Goal: Task Accomplishment & Management: Use online tool/utility

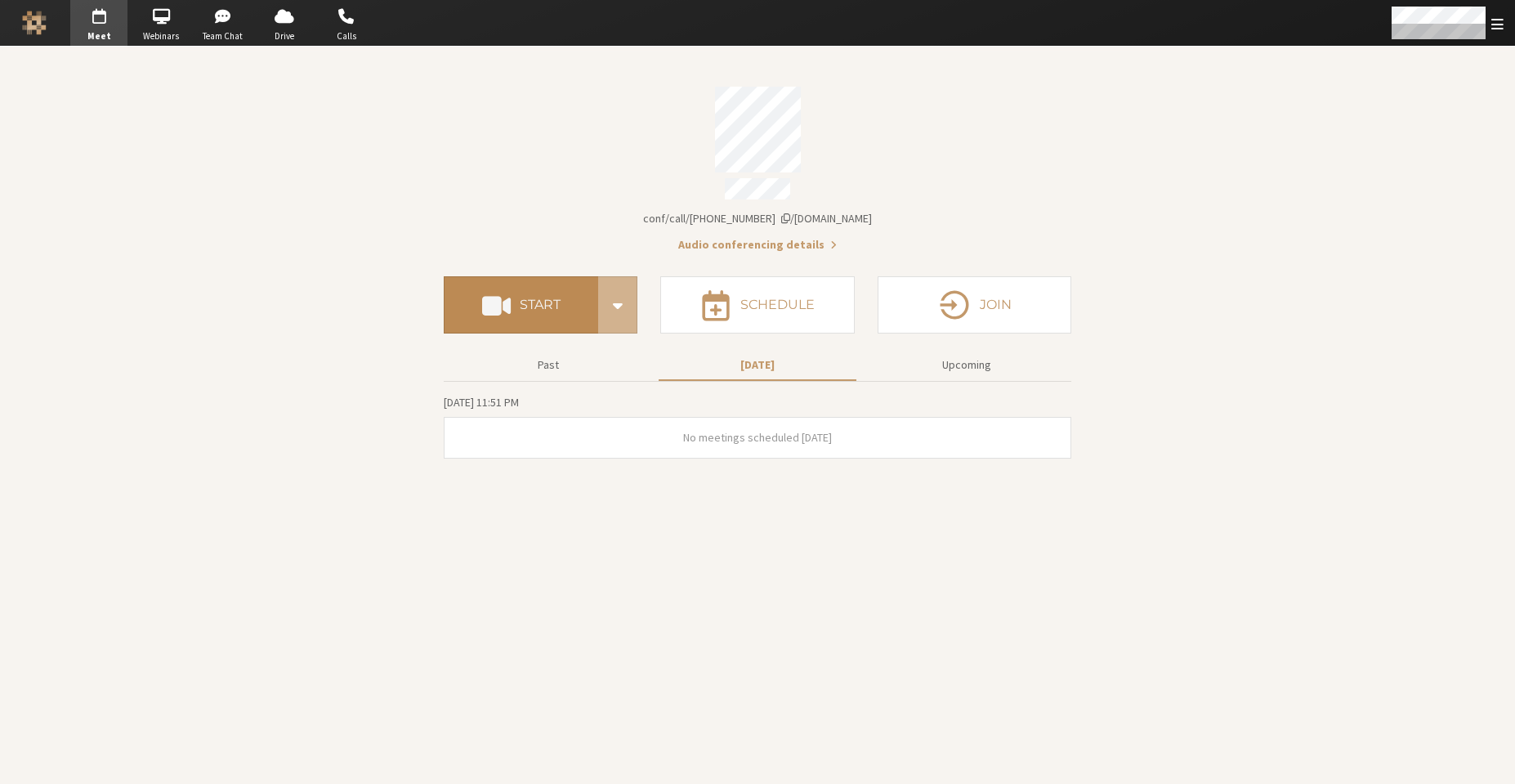
click at [514, 317] on button "Start" at bounding box center [520, 304] width 154 height 57
click at [548, 314] on button "Start" at bounding box center [520, 304] width 154 height 57
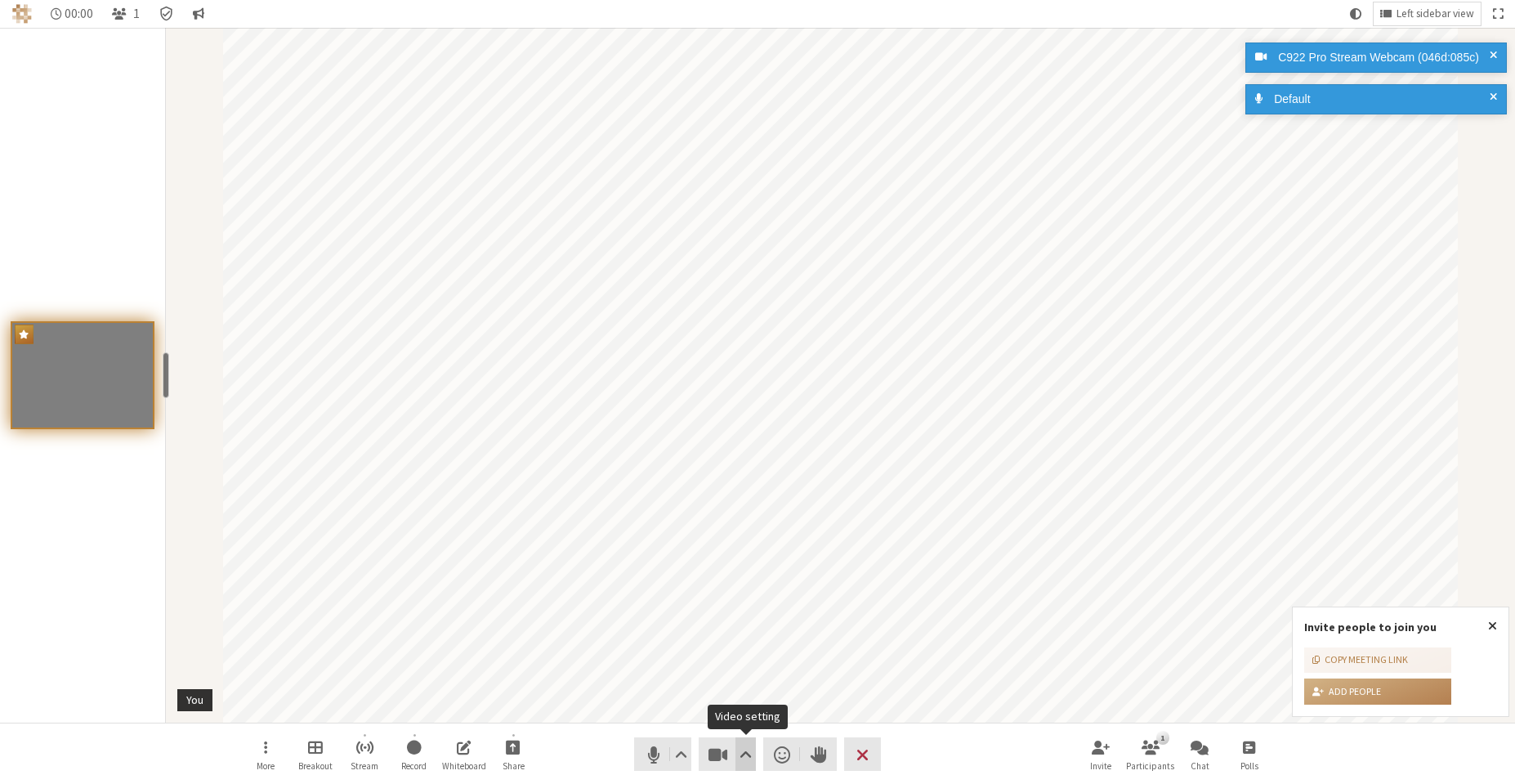
click at [747, 754] on span "Video setting" at bounding box center [746, 754] width 12 height 23
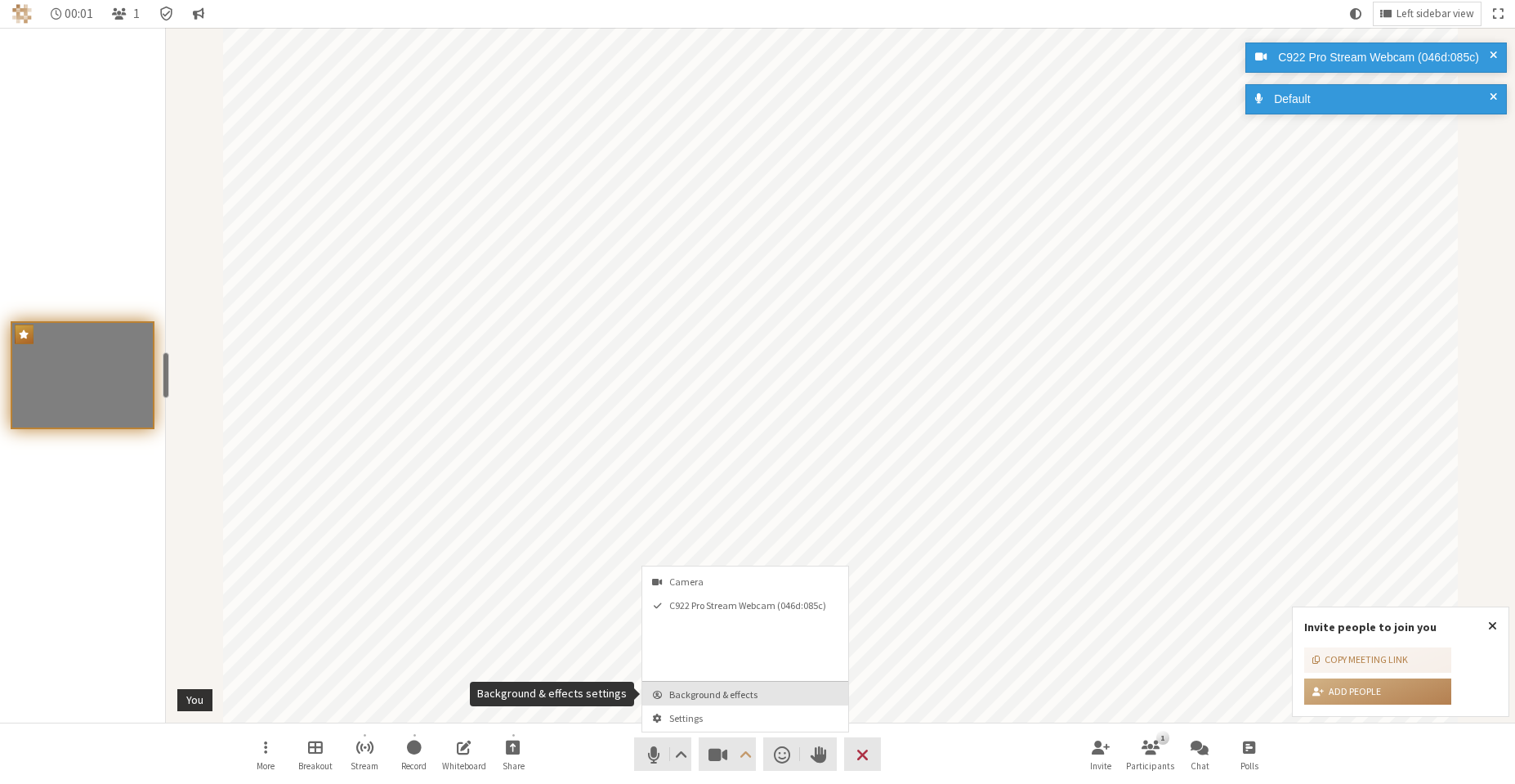
click at [751, 695] on span "Background & effects" at bounding box center [756, 695] width 172 height 11
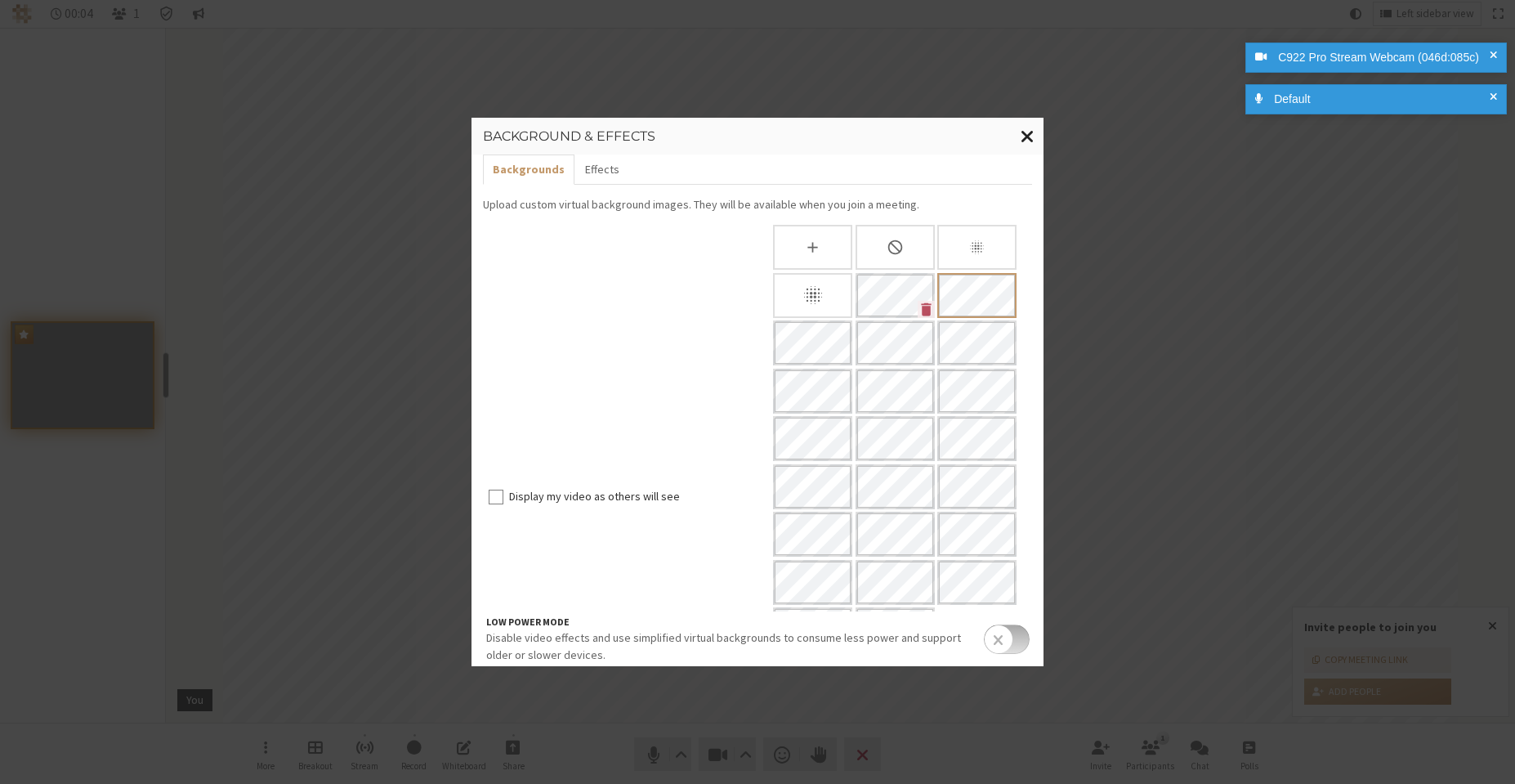
click at [1023, 139] on span "Close modal" at bounding box center [1027, 136] width 14 height 20
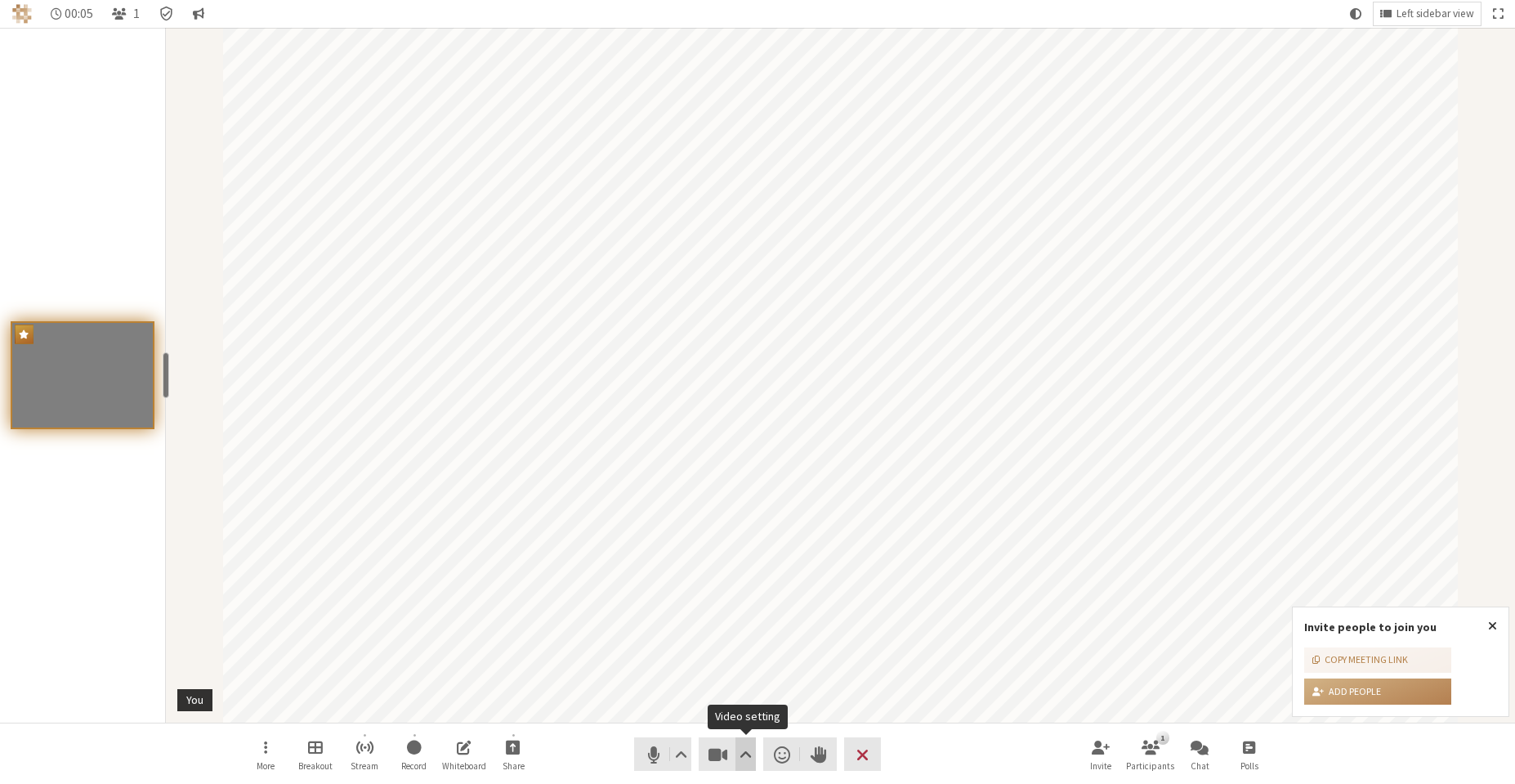
click at [754, 749] on button "Video setting" at bounding box center [746, 754] width 20 height 33
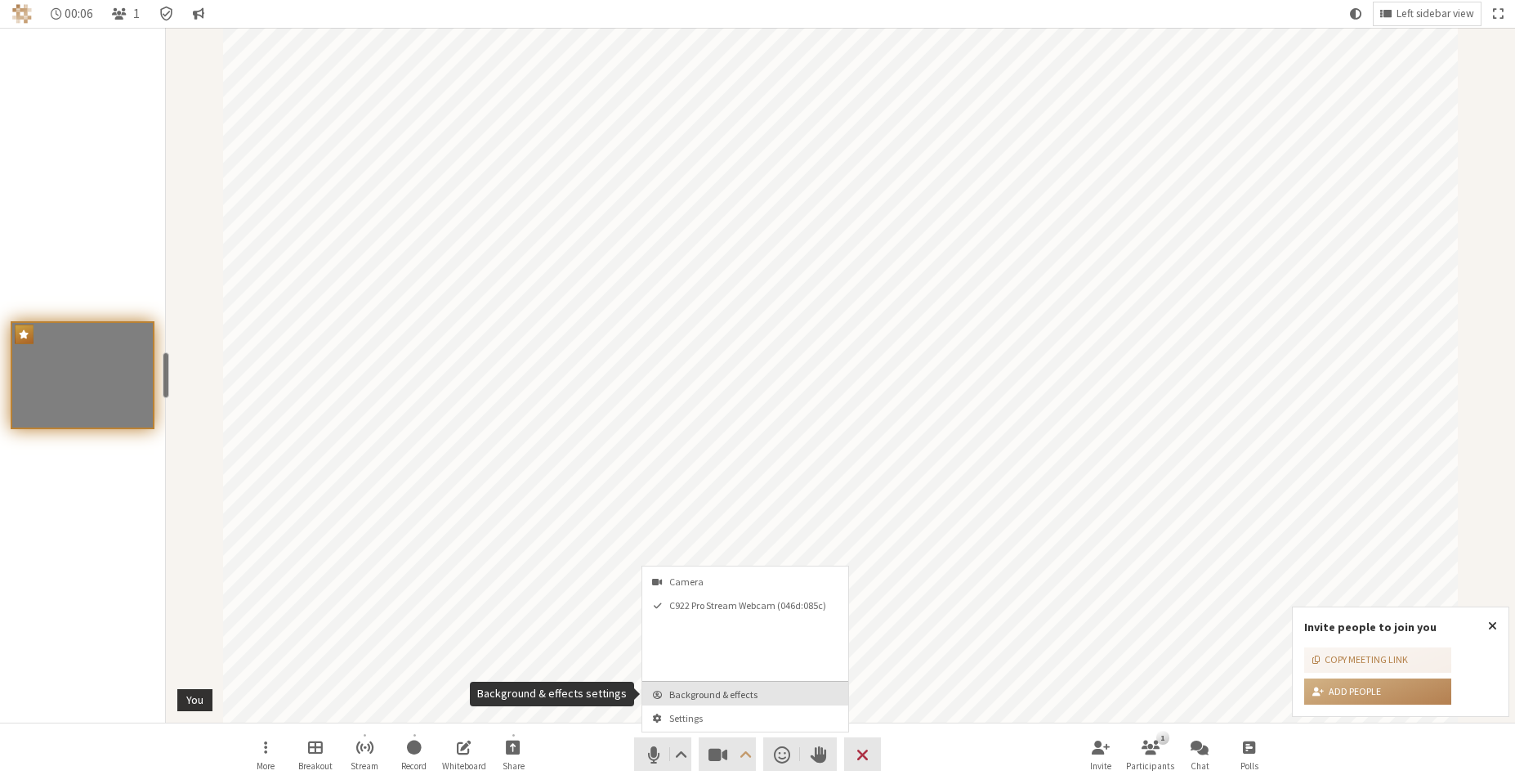
click at [770, 697] on span "Background & effects" at bounding box center [756, 695] width 172 height 11
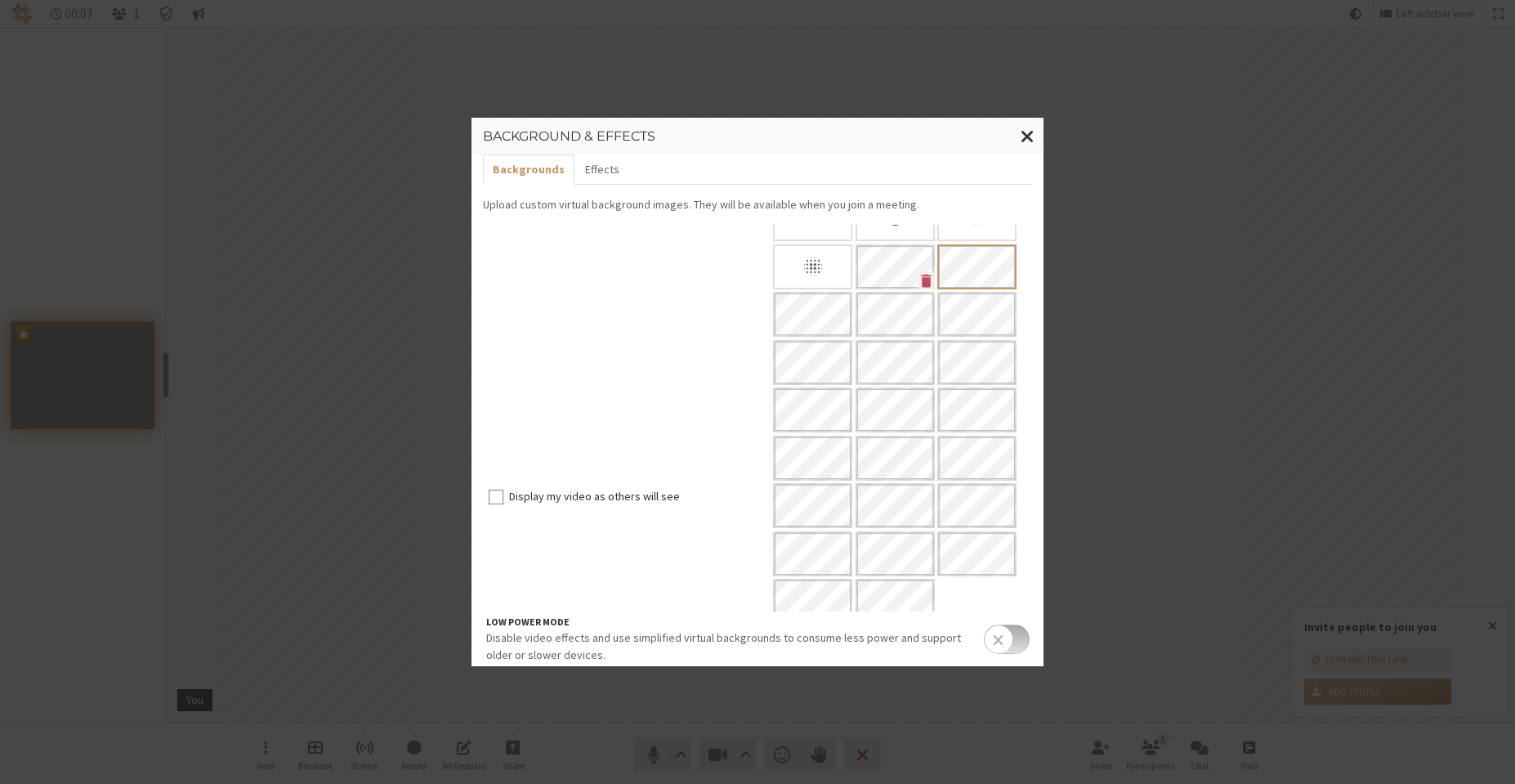
scroll to position [41, 0]
click at [1020, 125] on button "Close modal" at bounding box center [1028, 137] width 32 height 38
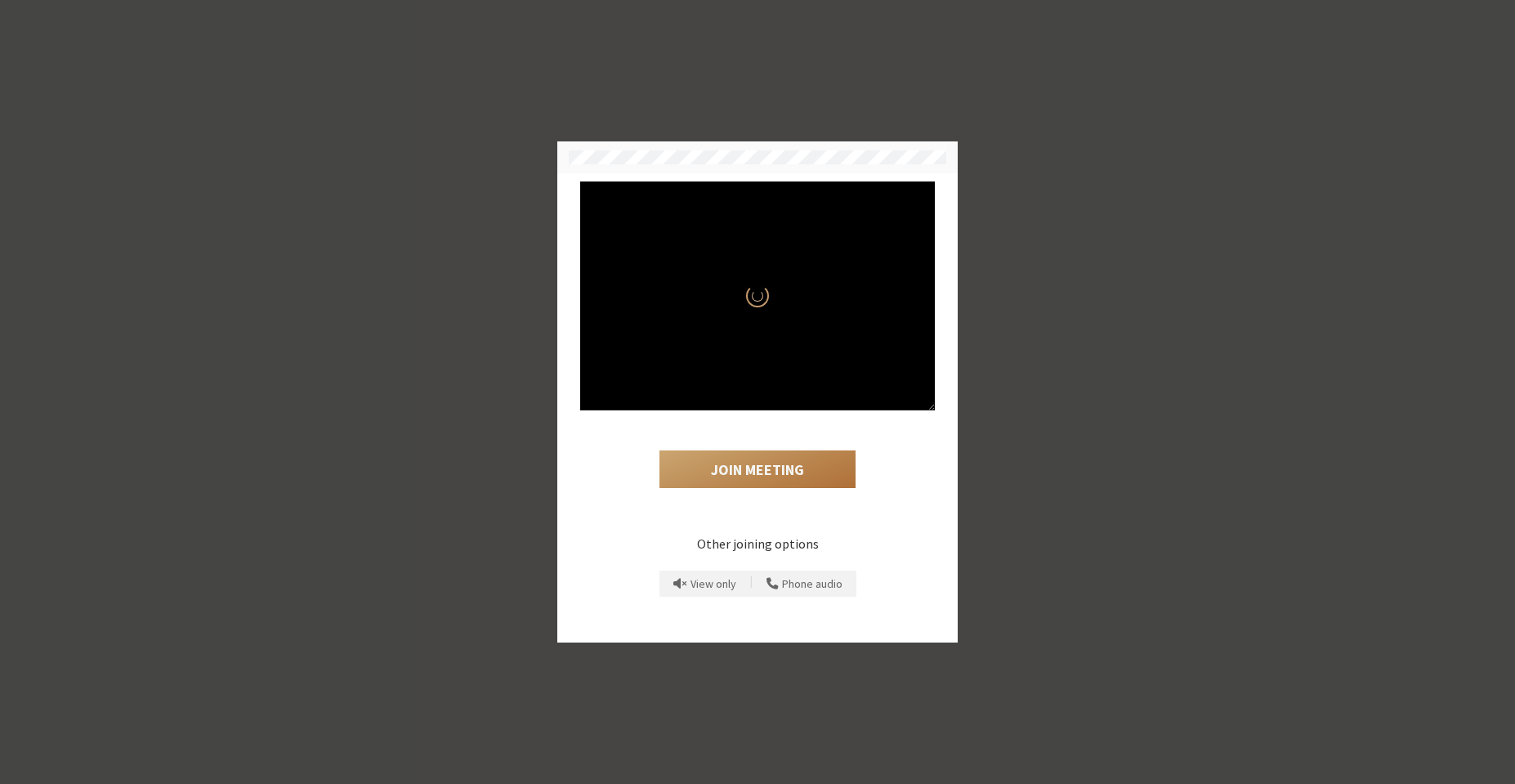
click at [768, 469] on button "Join Meeting" at bounding box center [758, 469] width 197 height 38
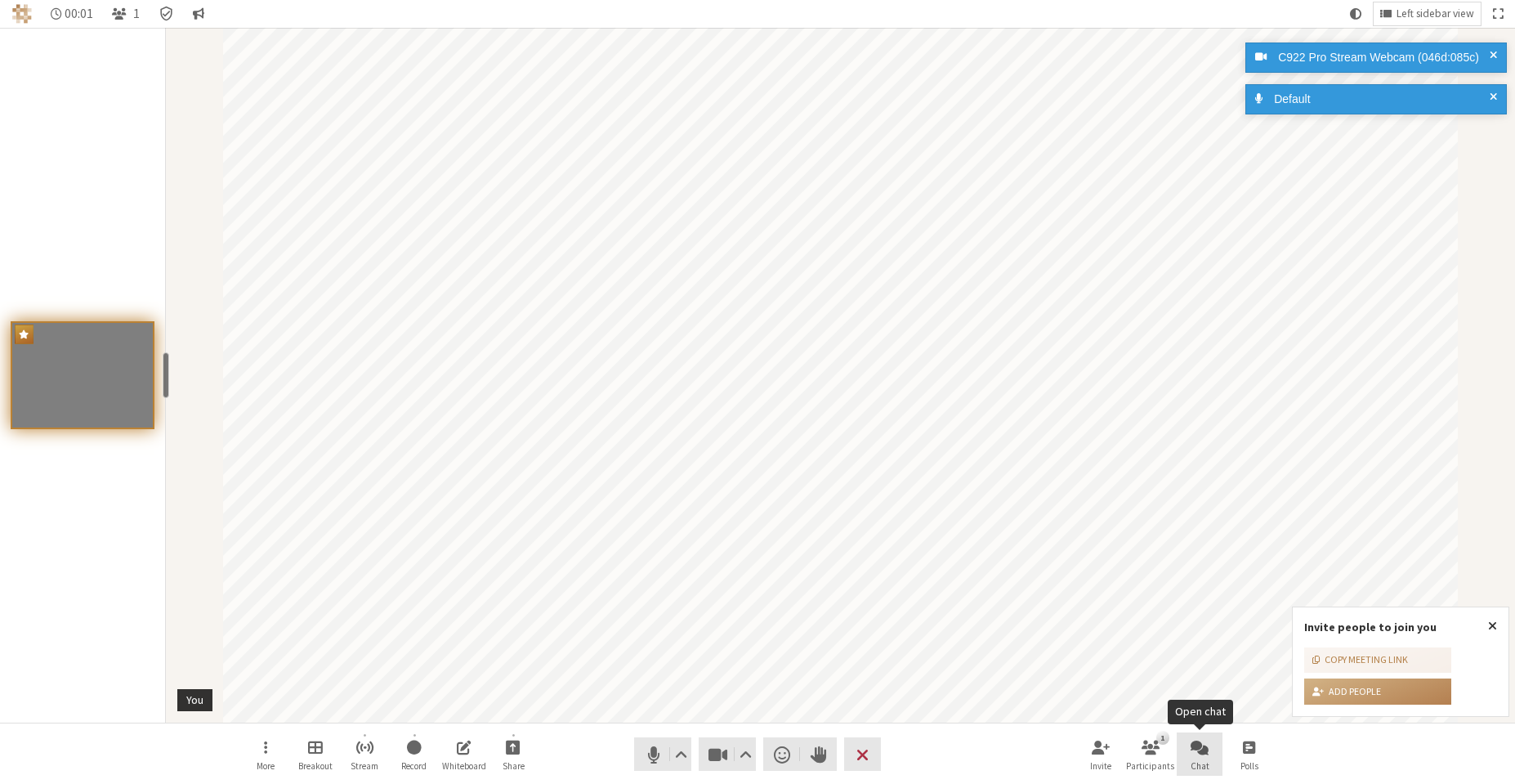
click at [1190, 767] on button "Chat" at bounding box center [1200, 754] width 46 height 44
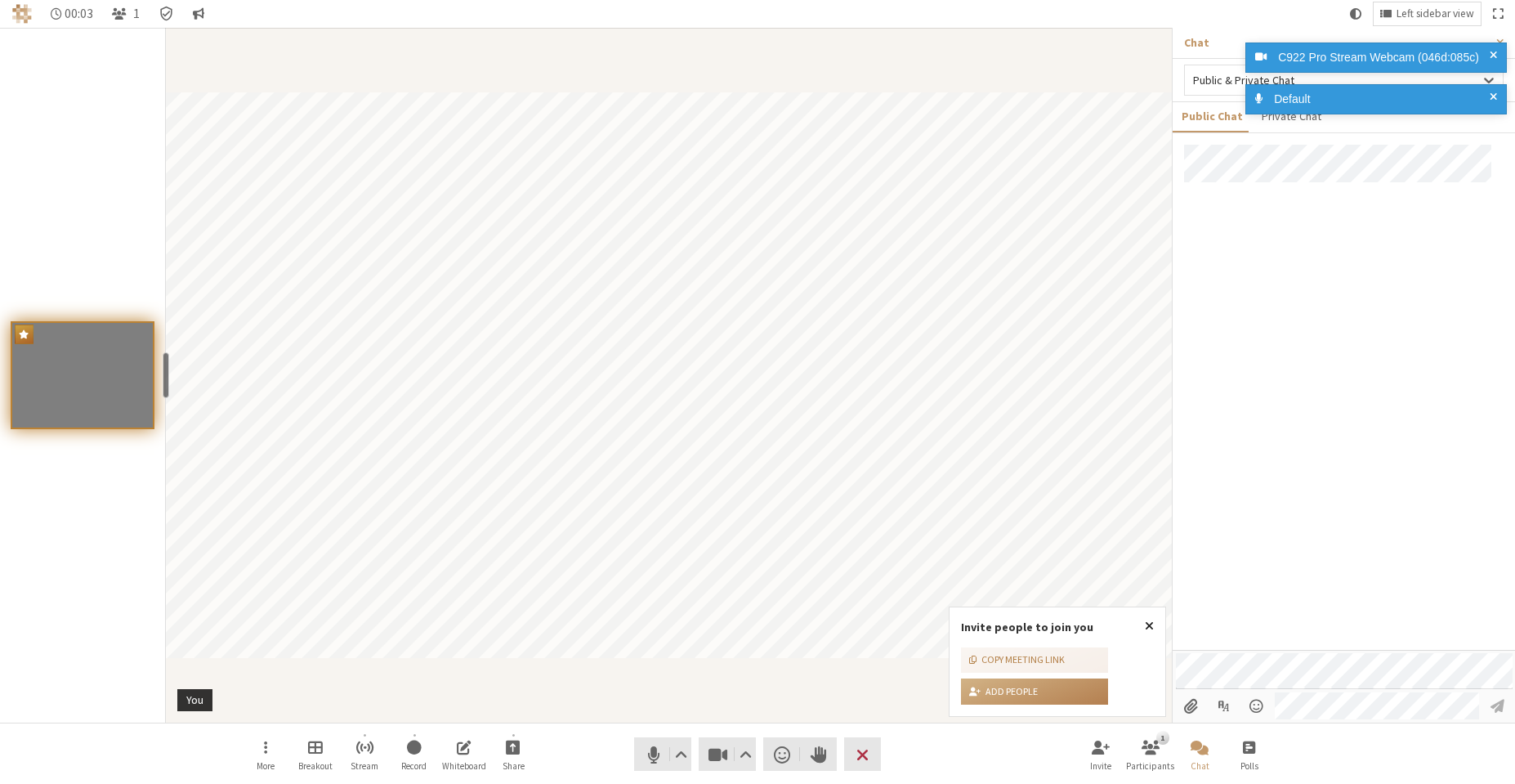
click at [1144, 620] on button "Close popover" at bounding box center [1150, 625] width 32 height 38
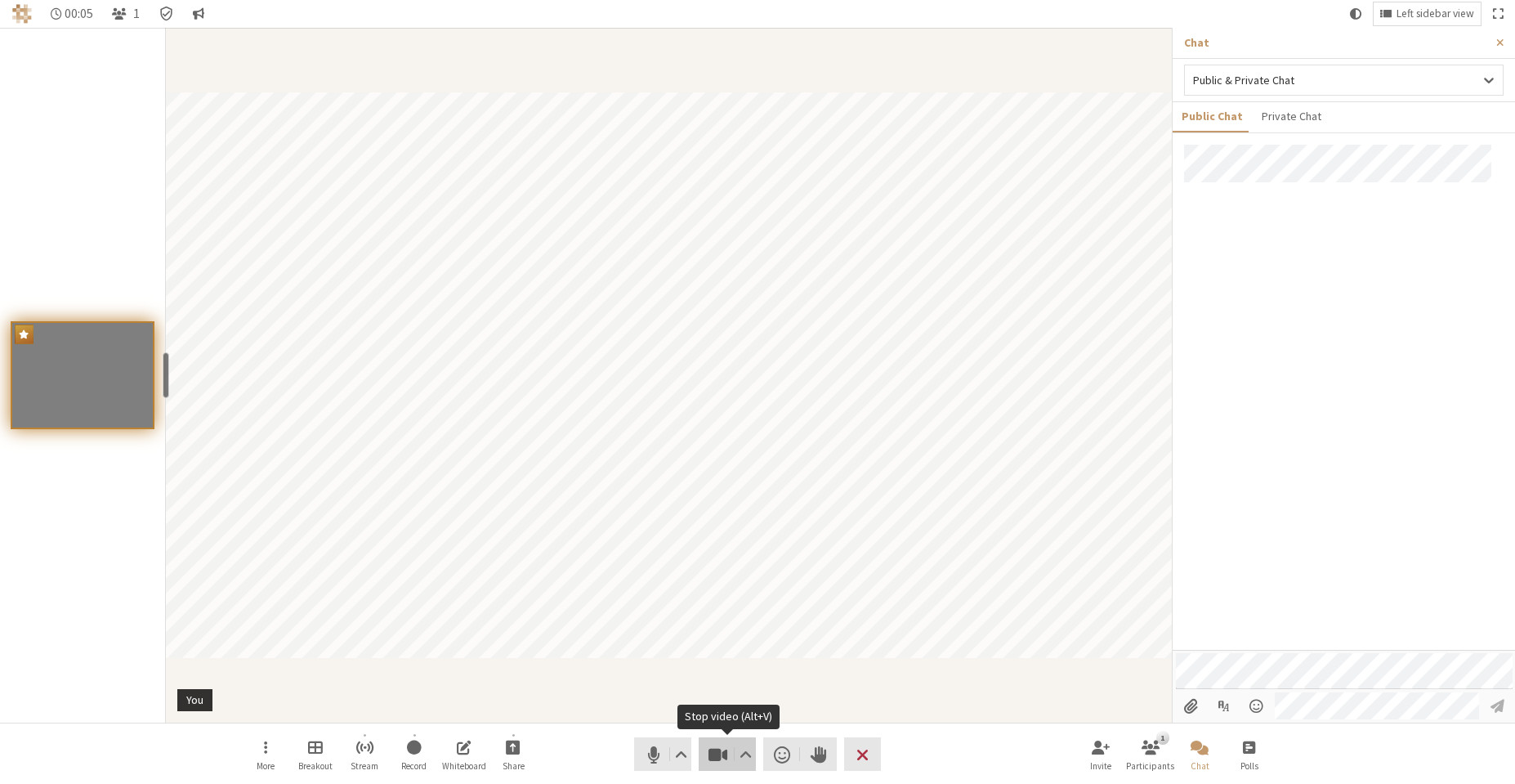
click at [709, 768] on button "Video" at bounding box center [727, 754] width 57 height 33
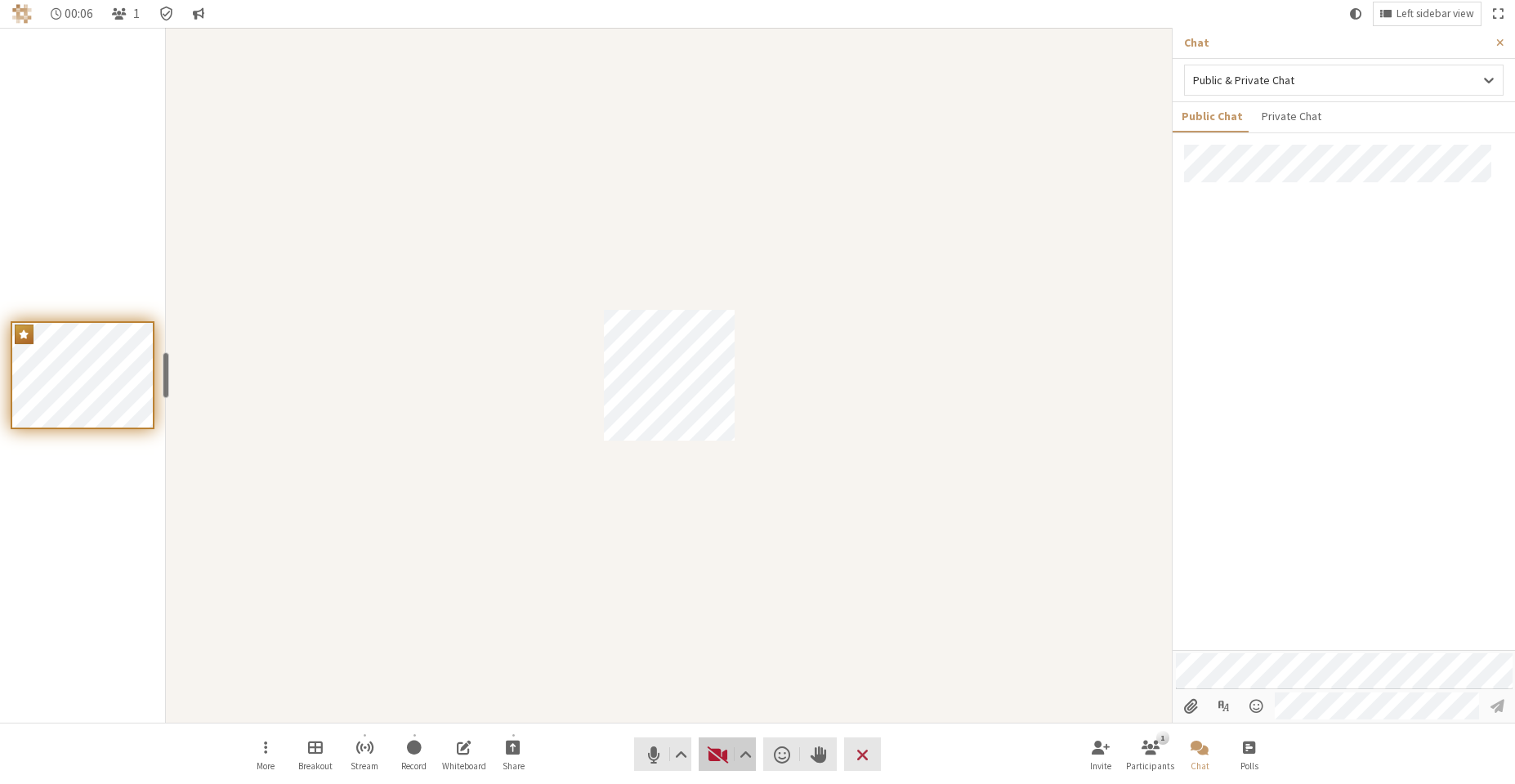
click at [712, 765] on span "Start video (Alt+V)" at bounding box center [718, 754] width 23 height 23
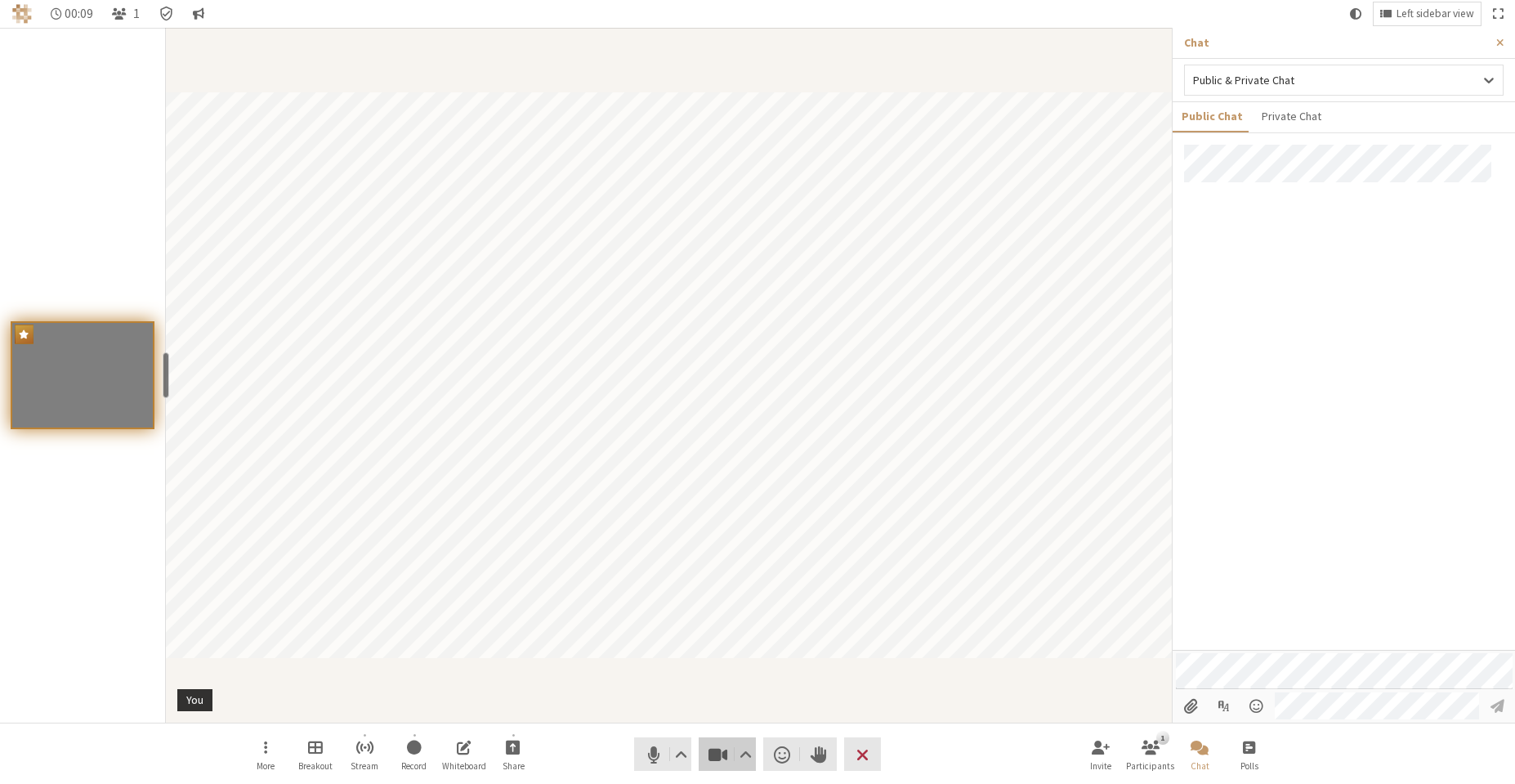
click at [713, 746] on span "Stop video (Alt+V)" at bounding box center [718, 754] width 23 height 23
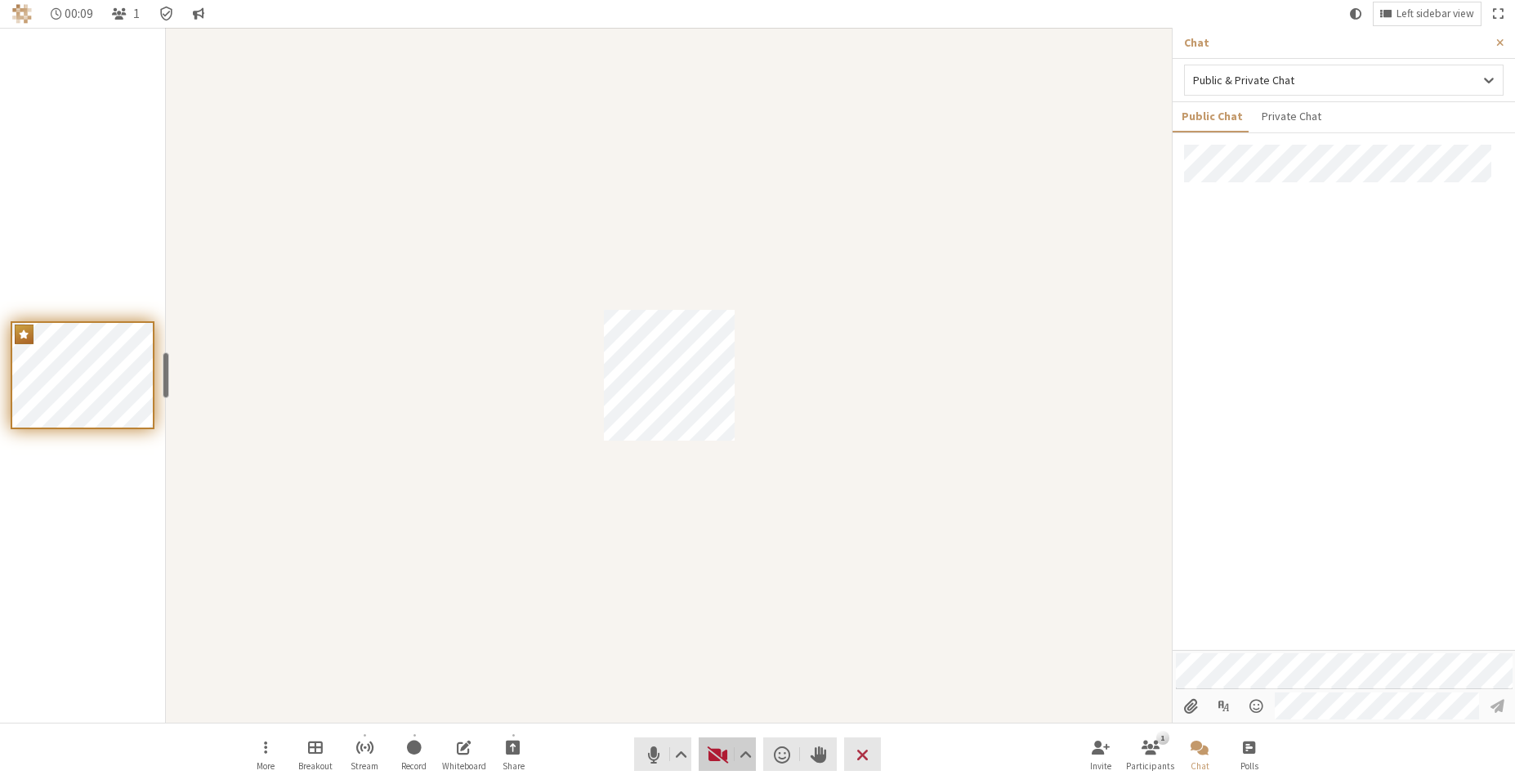
click at [713, 747] on span "Start video (Alt+V)" at bounding box center [718, 754] width 23 height 23
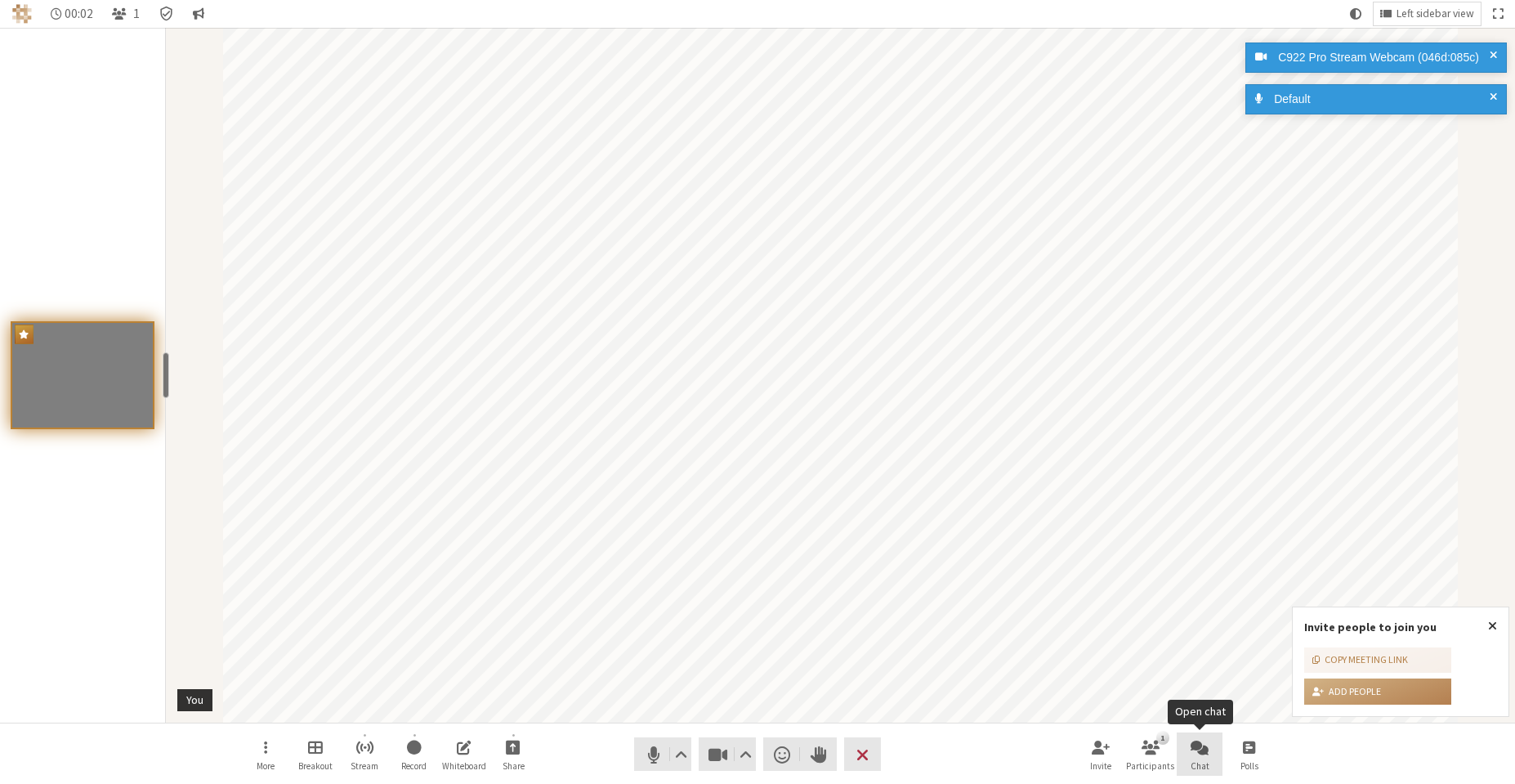
click at [1200, 763] on span "Chat" at bounding box center [1200, 766] width 18 height 10
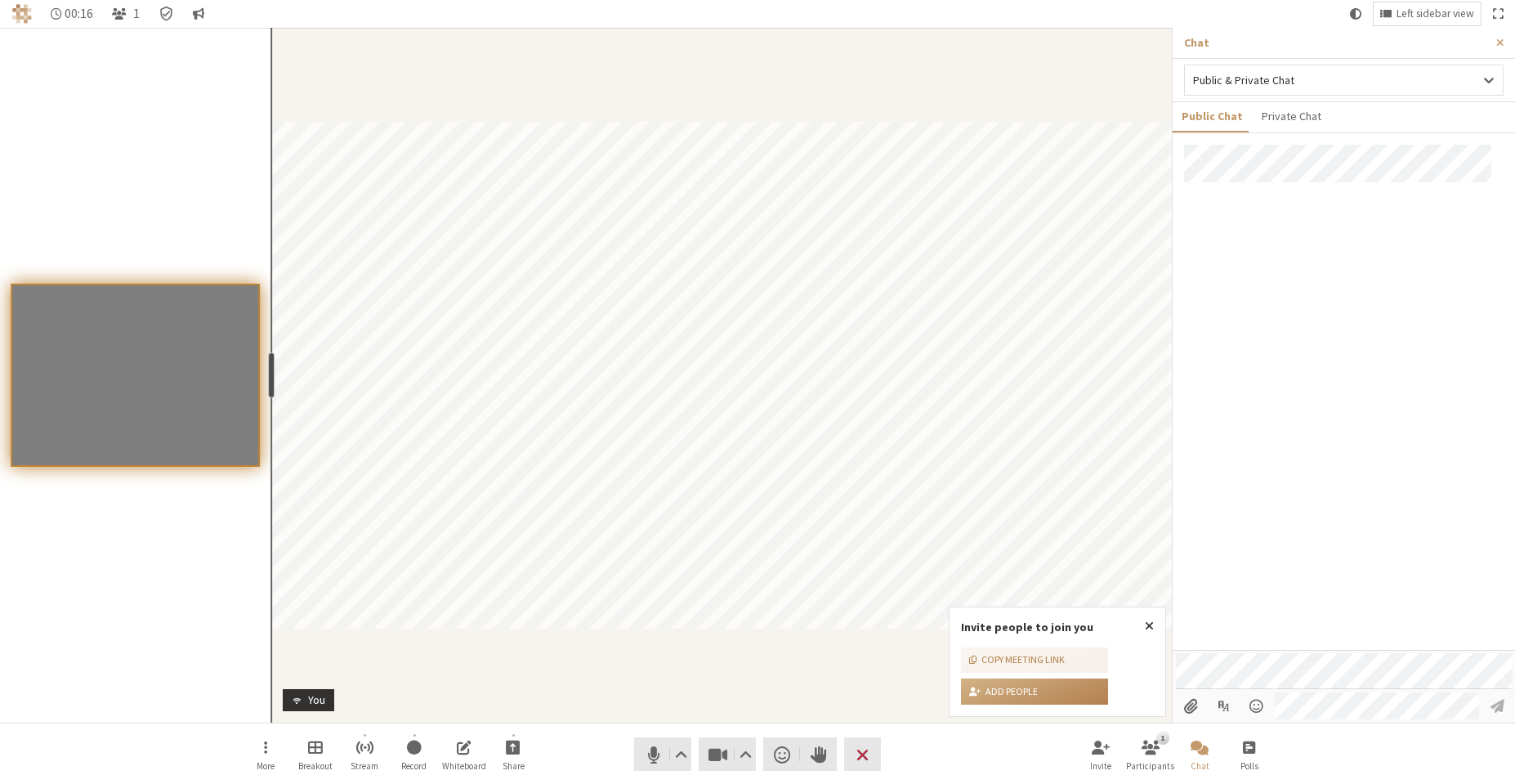
drag, startPoint x: 166, startPoint y: 369, endPoint x: 268, endPoint y: 399, distance: 106.3
click at [268, 399] on section "resize" at bounding box center [136, 374] width 271 height 695
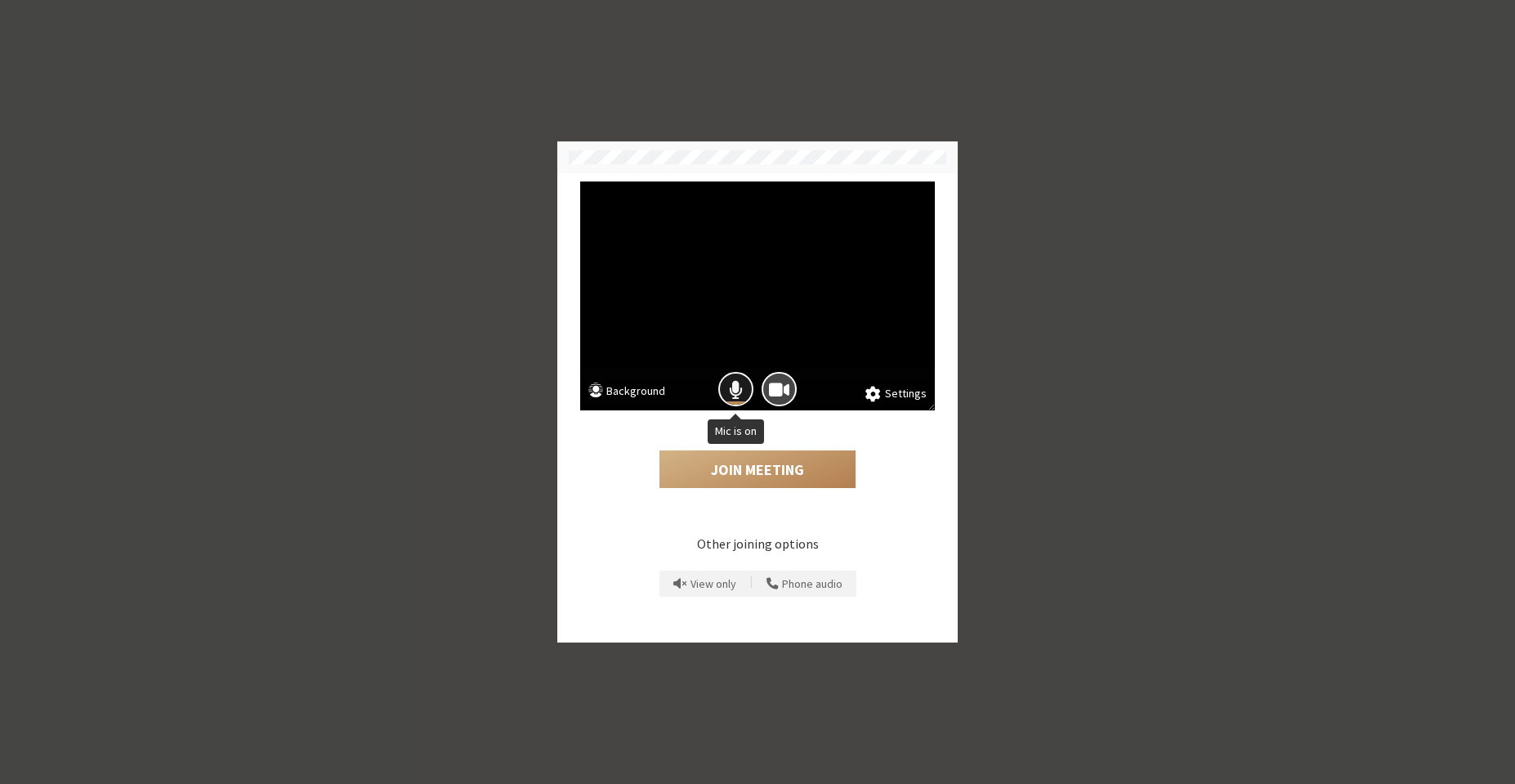
click at [744, 386] on button "Mic is on" at bounding box center [736, 389] width 35 height 35
click at [777, 389] on span "Camera is on" at bounding box center [780, 389] width 20 height 22
click at [770, 473] on button "Join Meeting" at bounding box center [758, 469] width 197 height 38
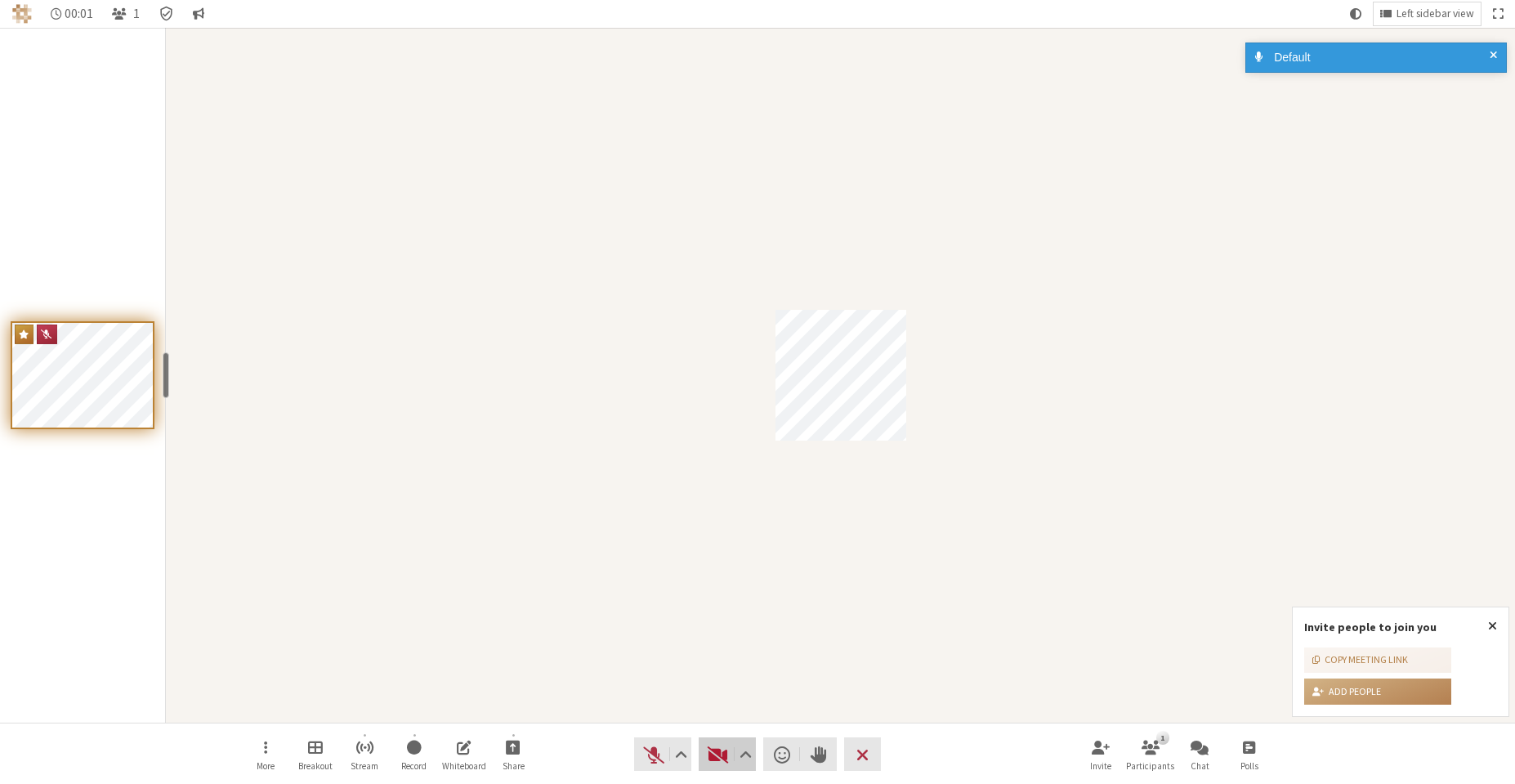
click at [710, 754] on span "Start video (Alt+V)" at bounding box center [718, 754] width 23 height 23
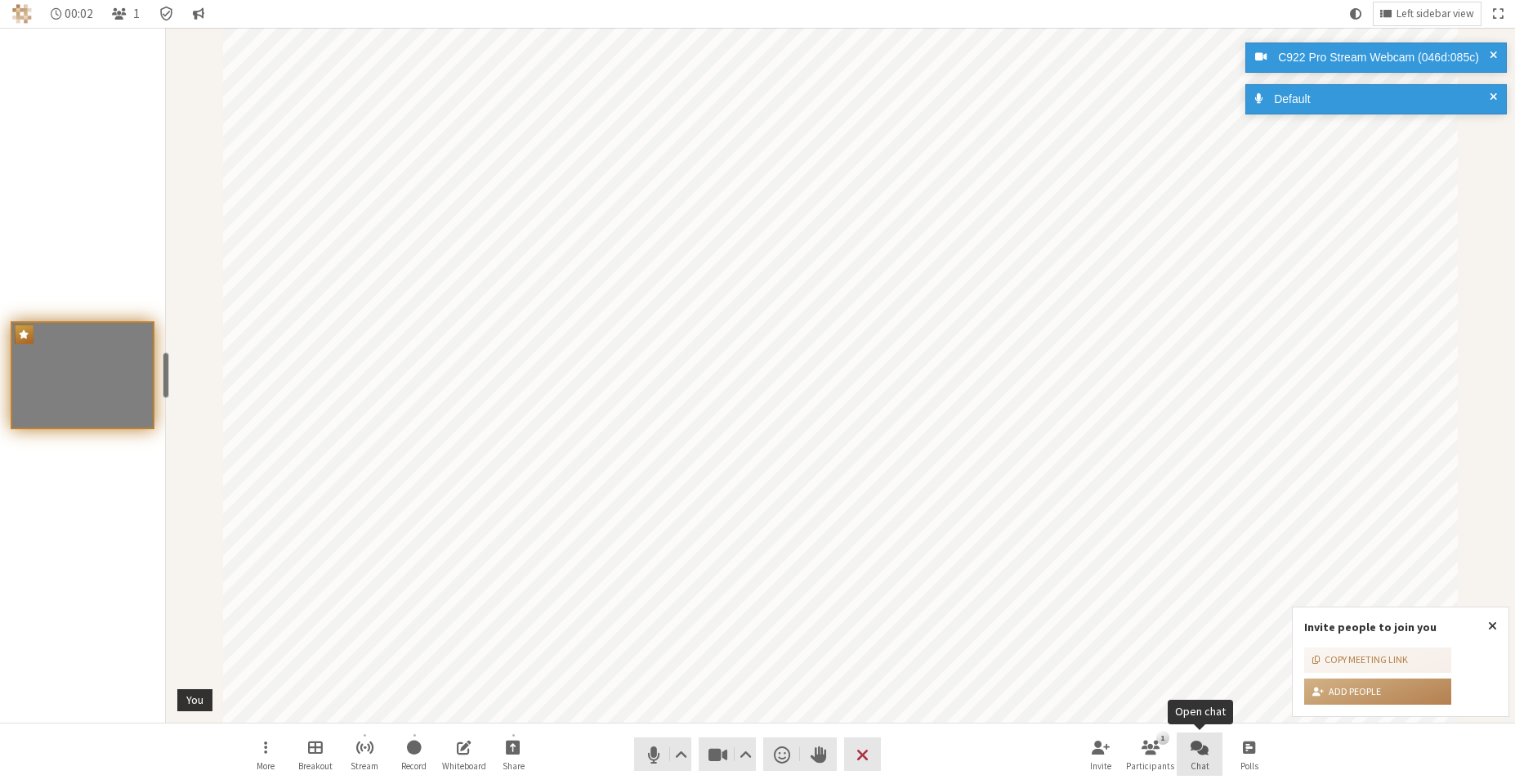
click at [1187, 756] on button "Chat" at bounding box center [1200, 754] width 46 height 44
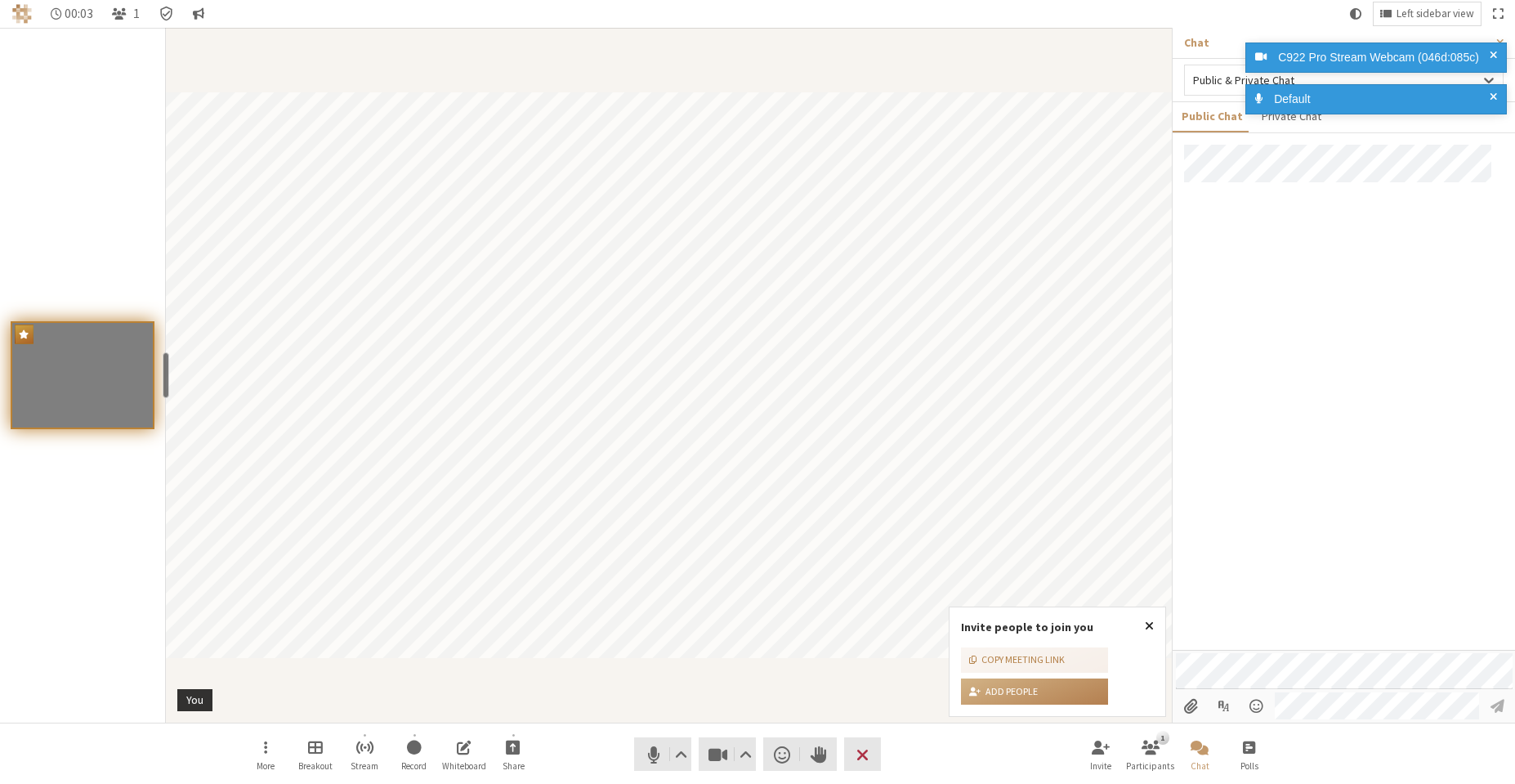
click at [1150, 628] on span "Close popover" at bounding box center [1150, 625] width 9 height 13
